Goal: Find specific page/section: Find specific page/section

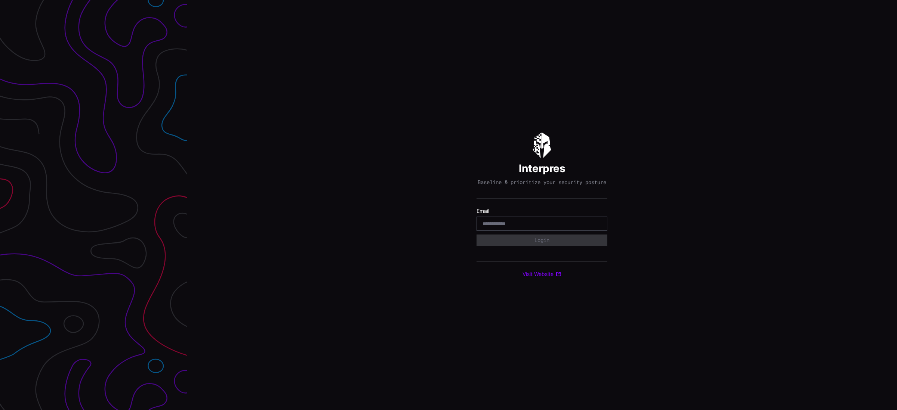
click at [512, 220] on div at bounding box center [541, 224] width 131 height 14
click at [505, 227] on input "email" at bounding box center [541, 223] width 119 height 7
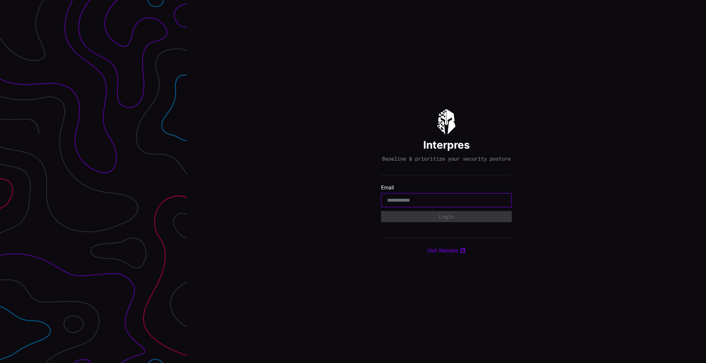
click at [407, 204] on input "email" at bounding box center [446, 200] width 119 height 7
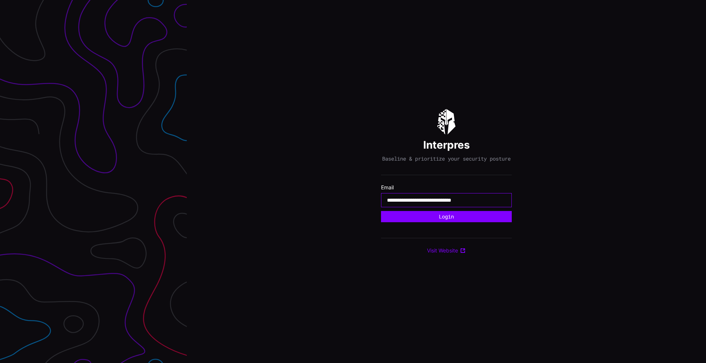
click at [448, 203] on input "**********" at bounding box center [446, 200] width 119 height 7
type input "**********"
click at [458, 222] on button "Login" at bounding box center [446, 216] width 131 height 11
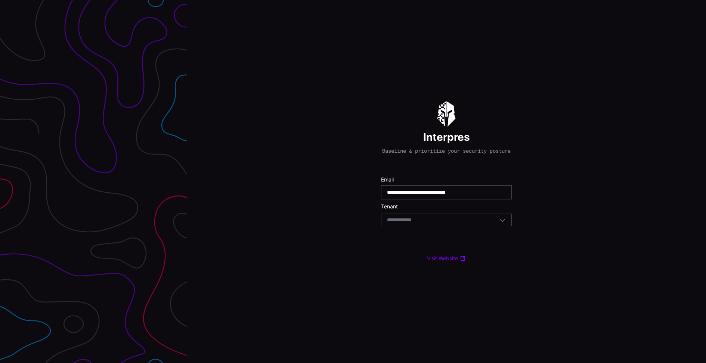
click at [410, 223] on input at bounding box center [406, 220] width 38 height 6
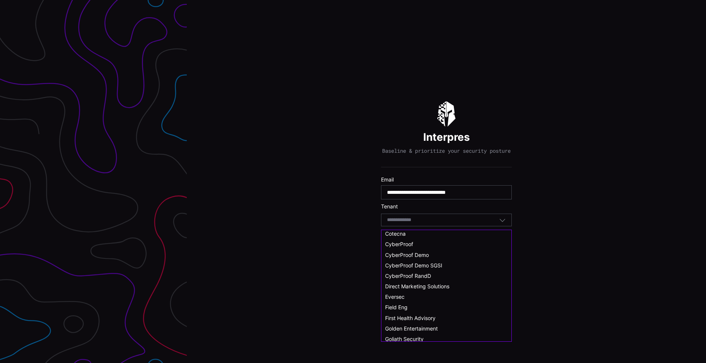
scroll to position [80, 0]
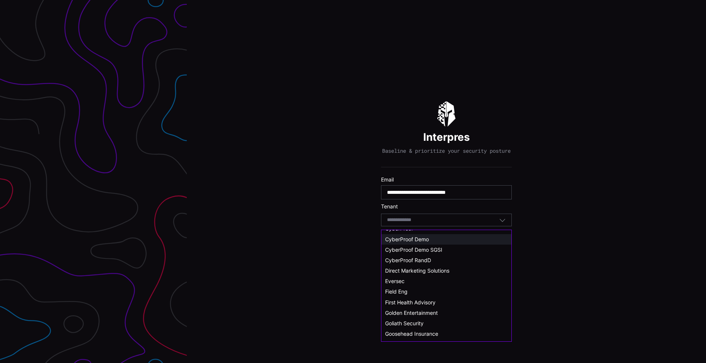
click at [433, 239] on div "CyberProof Demo" at bounding box center [446, 239] width 123 height 7
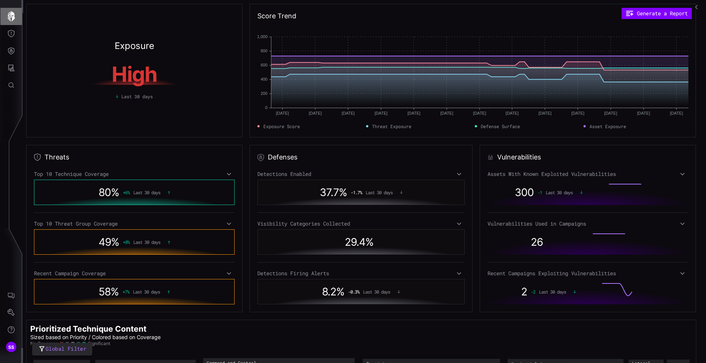
click at [11, 15] on icon "button" at bounding box center [10, 16] width 7 height 10
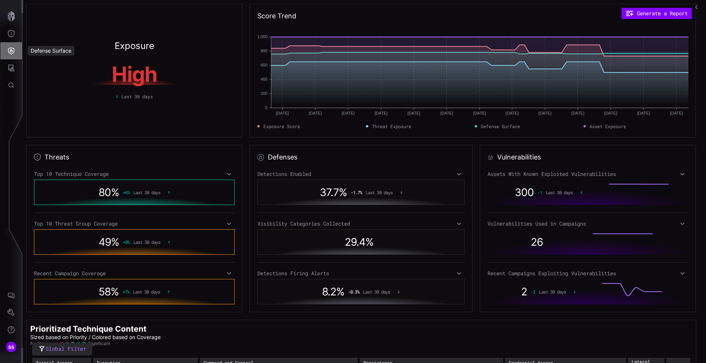
click at [11, 54] on icon "Defense Surface" at bounding box center [11, 50] width 6 height 7
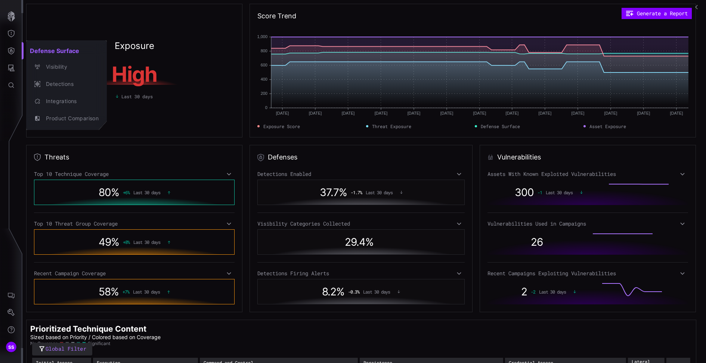
click at [11, 37] on div at bounding box center [353, 181] width 706 height 363
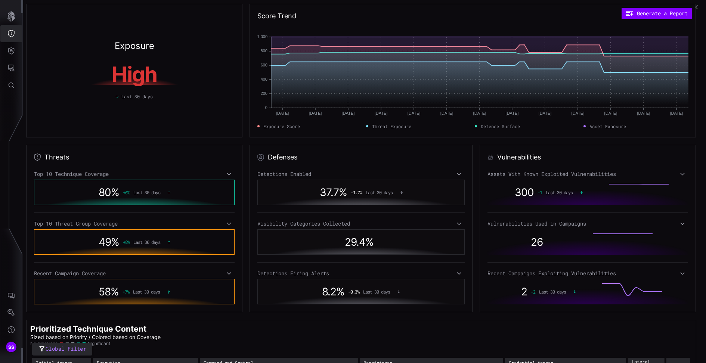
click at [11, 37] on icon "Threat Exposure" at bounding box center [11, 33] width 7 height 7
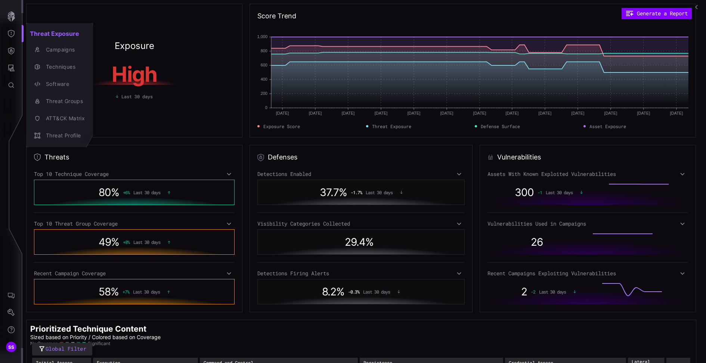
click at [13, 67] on div at bounding box center [353, 181] width 706 height 363
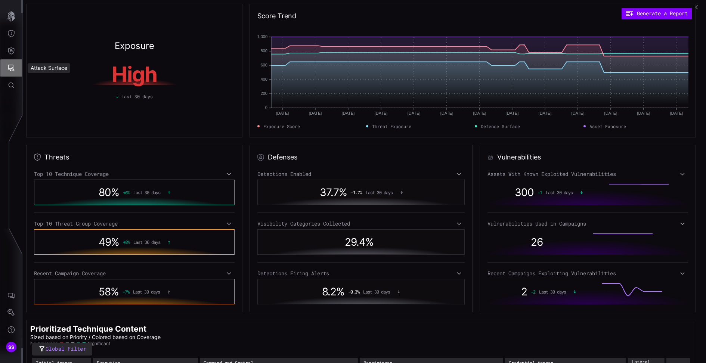
click at [13, 67] on icon "Attack Surface" at bounding box center [10, 67] width 7 height 7
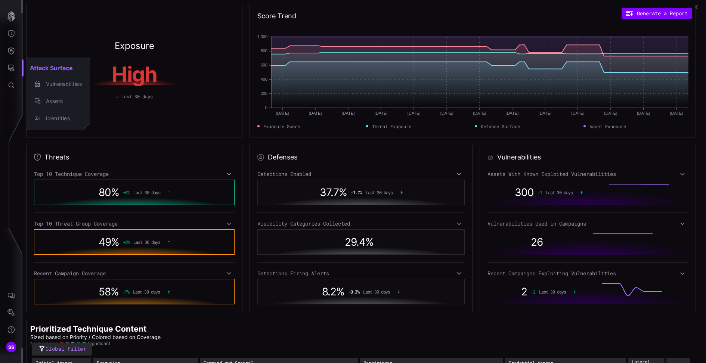
click at [11, 19] on div at bounding box center [353, 181] width 706 height 363
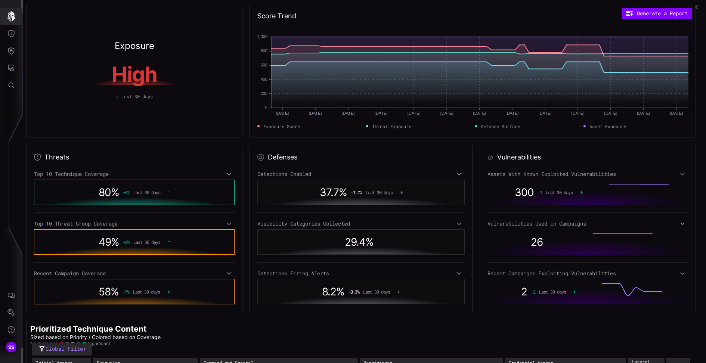
click at [13, 19] on icon "button" at bounding box center [10, 16] width 7 height 10
click at [12, 37] on button "Threat Exposure" at bounding box center [11, 33] width 22 height 17
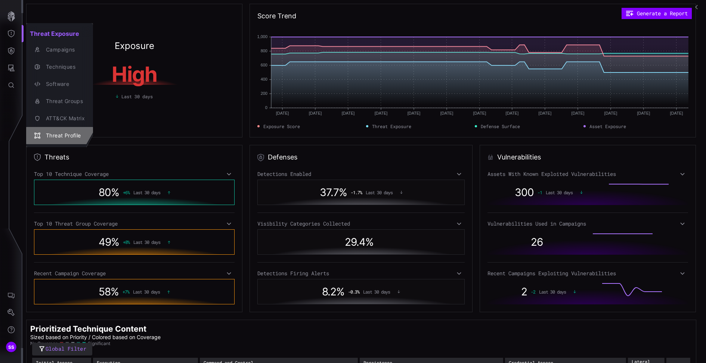
click at [62, 137] on div "Threat Profile" at bounding box center [63, 135] width 43 height 9
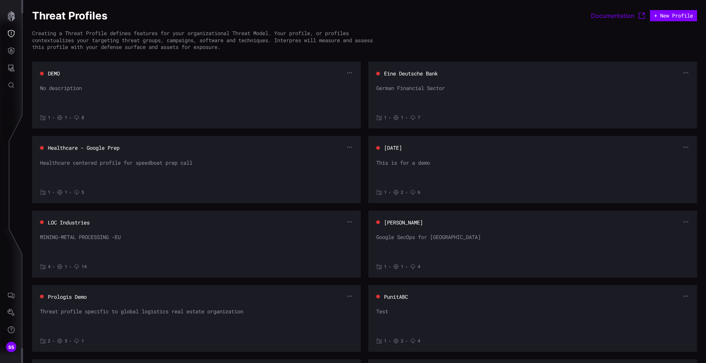
click at [55, 73] on button "DEMO" at bounding box center [53, 73] width 13 height 7
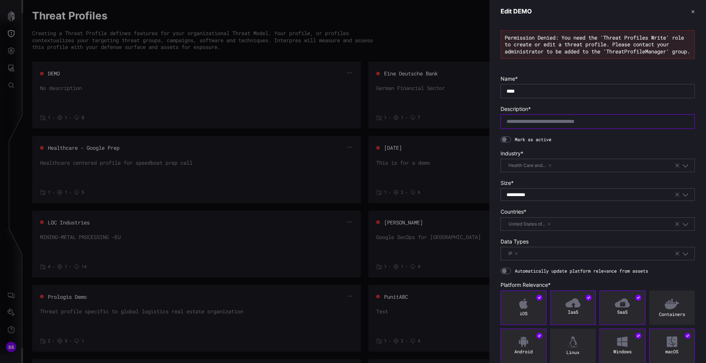
click at [559, 125] on input "text" at bounding box center [598, 121] width 182 height 7
click at [534, 151] on form "**********" at bounding box center [598, 235] width 194 height 320
click at [533, 169] on span "Health Care and…" at bounding box center [530, 165] width 47 height 7
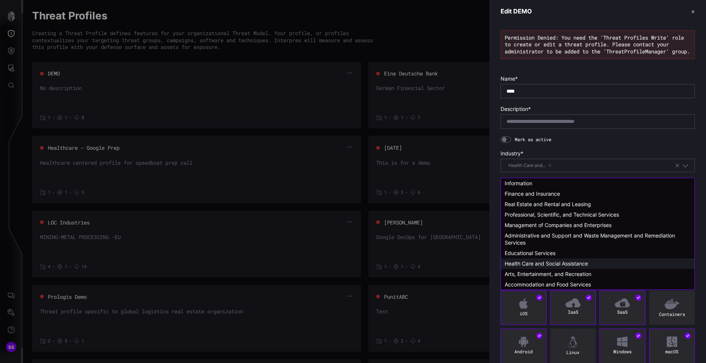
scroll to position [106, 0]
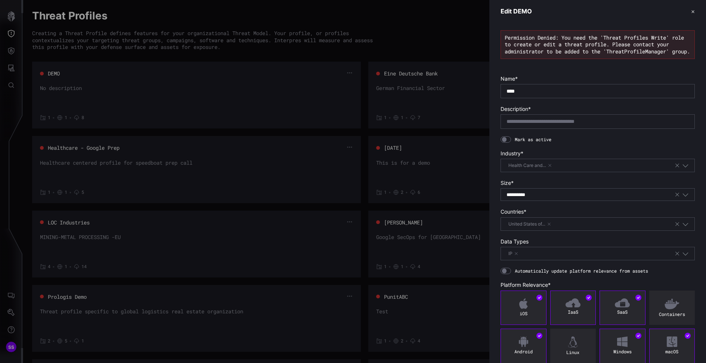
click at [606, 149] on form "**********" at bounding box center [598, 235] width 194 height 320
click at [559, 197] on div "**********" at bounding box center [591, 195] width 168 height 7
click at [573, 186] on label "Size *" at bounding box center [598, 183] width 194 height 7
click at [556, 228] on div "United States of…" at bounding box center [591, 224] width 168 height 8
click at [581, 214] on label "Countries *" at bounding box center [598, 212] width 194 height 7
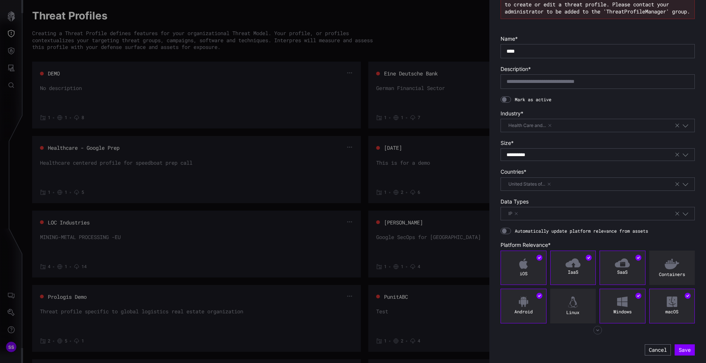
scroll to position [43, 0]
click at [600, 328] on icon "button" at bounding box center [597, 330] width 9 height 9
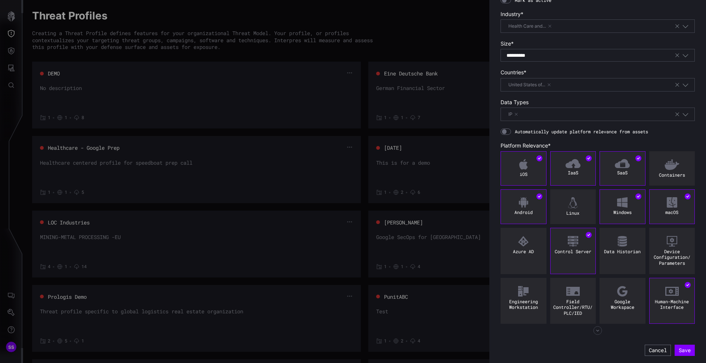
scroll to position [142, 0]
click at [687, 117] on icon "button" at bounding box center [685, 114] width 7 height 7
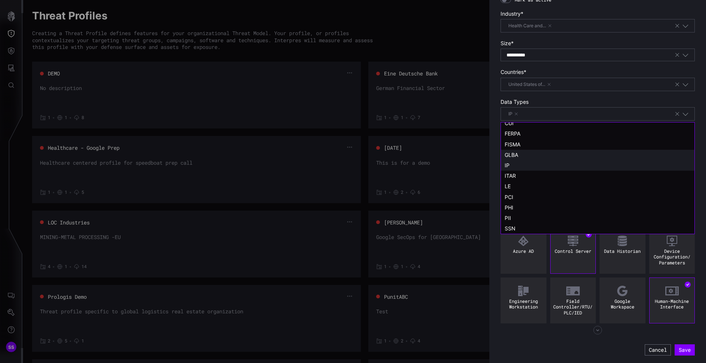
scroll to position [0, 0]
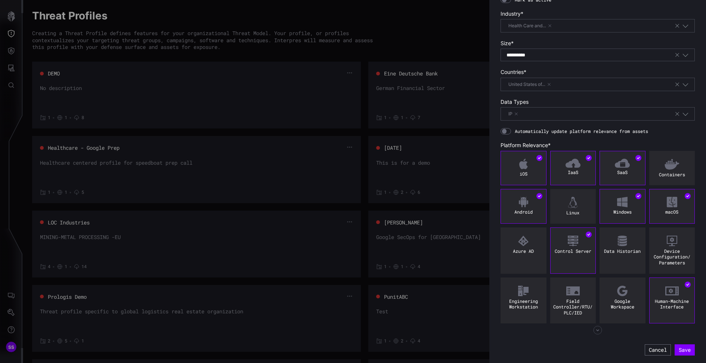
click at [675, 99] on form "**********" at bounding box center [598, 146] width 194 height 420
click at [13, 36] on div at bounding box center [353, 181] width 706 height 363
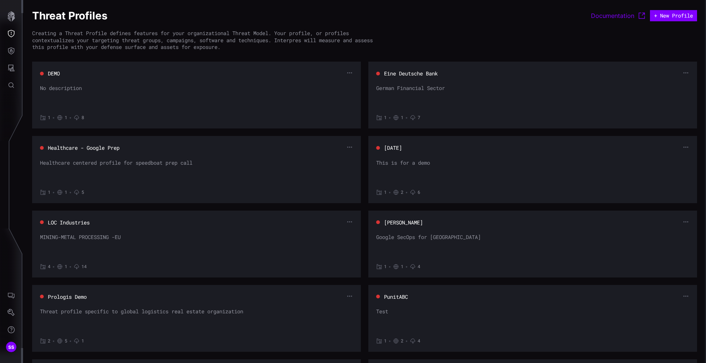
click at [13, 36] on icon "Threat Exposure" at bounding box center [11, 33] width 7 height 7
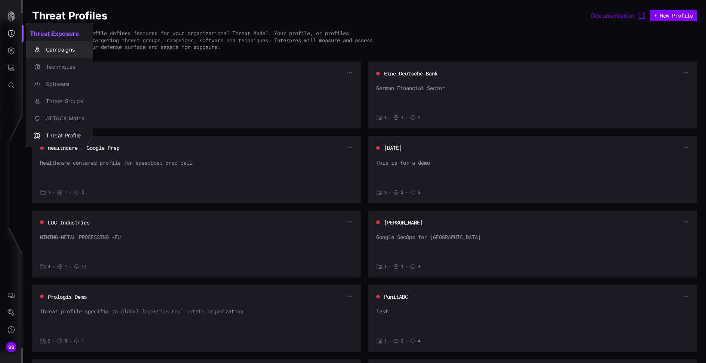
click at [62, 53] on div "Campaigns" at bounding box center [63, 49] width 43 height 9
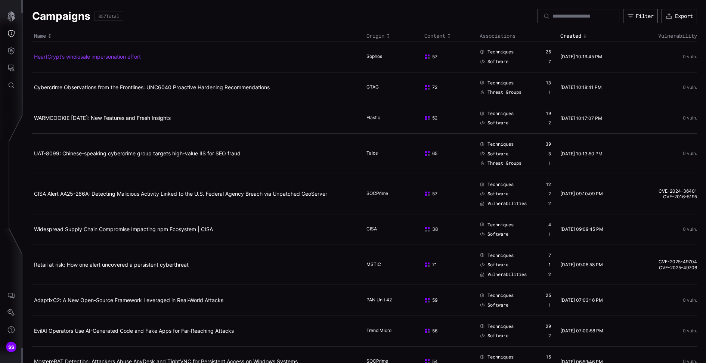
click at [130, 59] on link "HeartCrypt’s wholesale impersonation effort" at bounding box center [87, 56] width 107 height 6
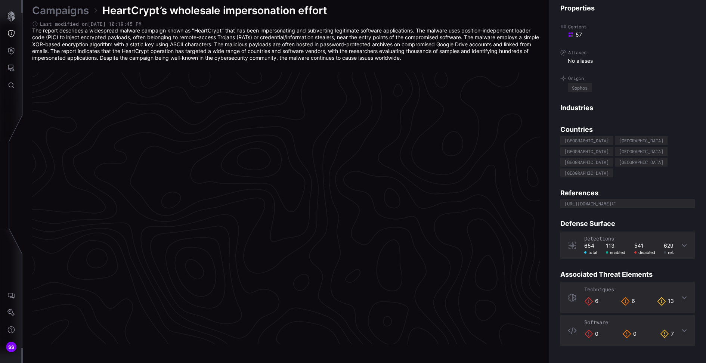
scroll to position [1545, 306]
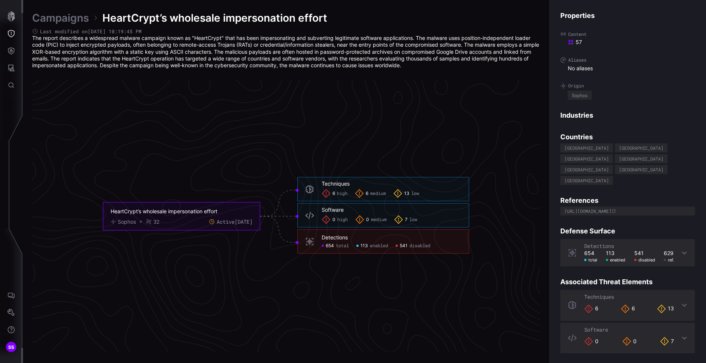
drag, startPoint x: 124, startPoint y: 214, endPoint x: 213, endPoint y: 213, distance: 88.6
click at [213, 213] on div "HeartCrypt’s wholesale impersonation effort" at bounding box center [176, 211] width 131 height 7
drag, startPoint x: 139, startPoint y: 223, endPoint x: 107, endPoint y: 222, distance: 31.8
click at [107, 222] on foreignobject "HeartCrypt’s wholesale impersonation effort Sophos 32 Active [DATE]" at bounding box center [181, 217] width 157 height 28
click at [343, 195] on span "high" at bounding box center [342, 194] width 10 height 6
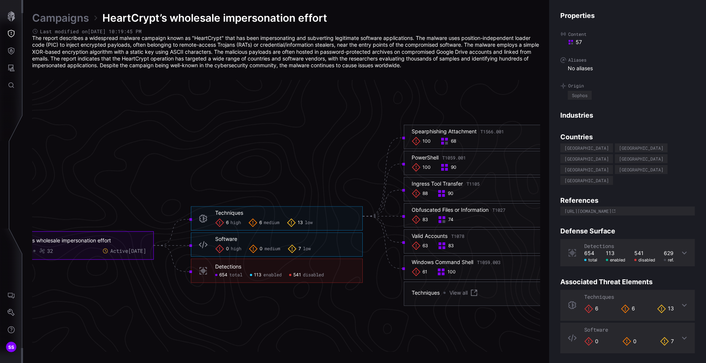
click at [275, 274] on span "enabled" at bounding box center [272, 275] width 18 height 6
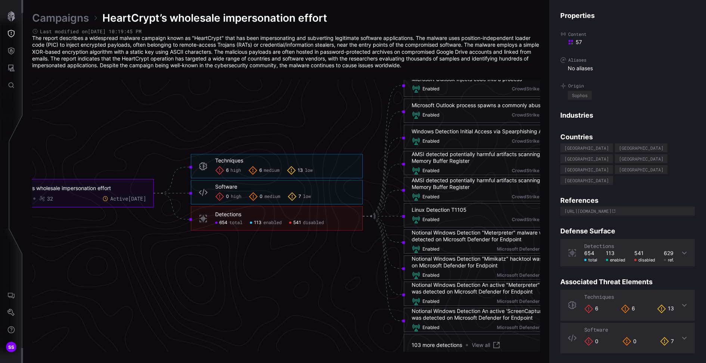
click at [316, 224] on span "disabled" at bounding box center [313, 223] width 21 height 6
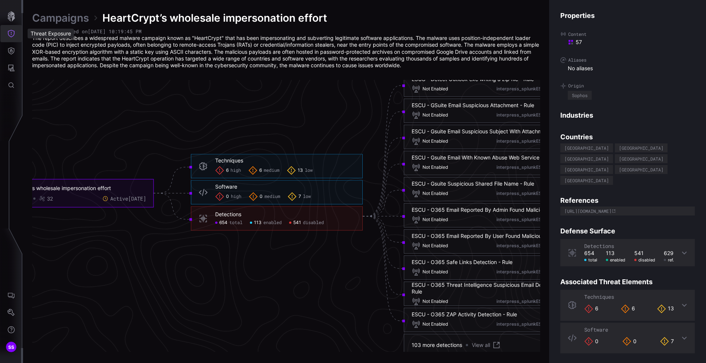
click at [12, 30] on icon "Threat Exposure" at bounding box center [11, 33] width 7 height 7
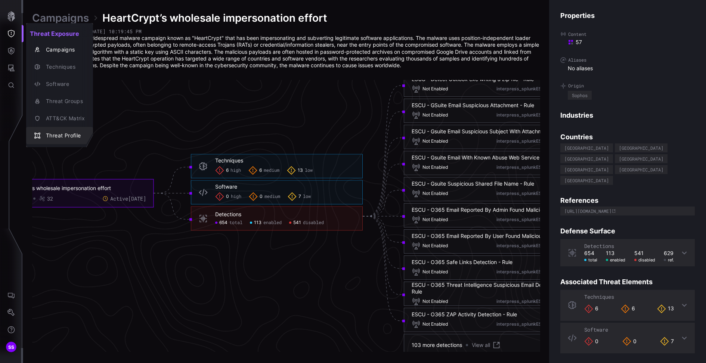
click at [58, 133] on div "Threat Profile" at bounding box center [63, 135] width 43 height 9
